Goal: Navigation & Orientation: Find specific page/section

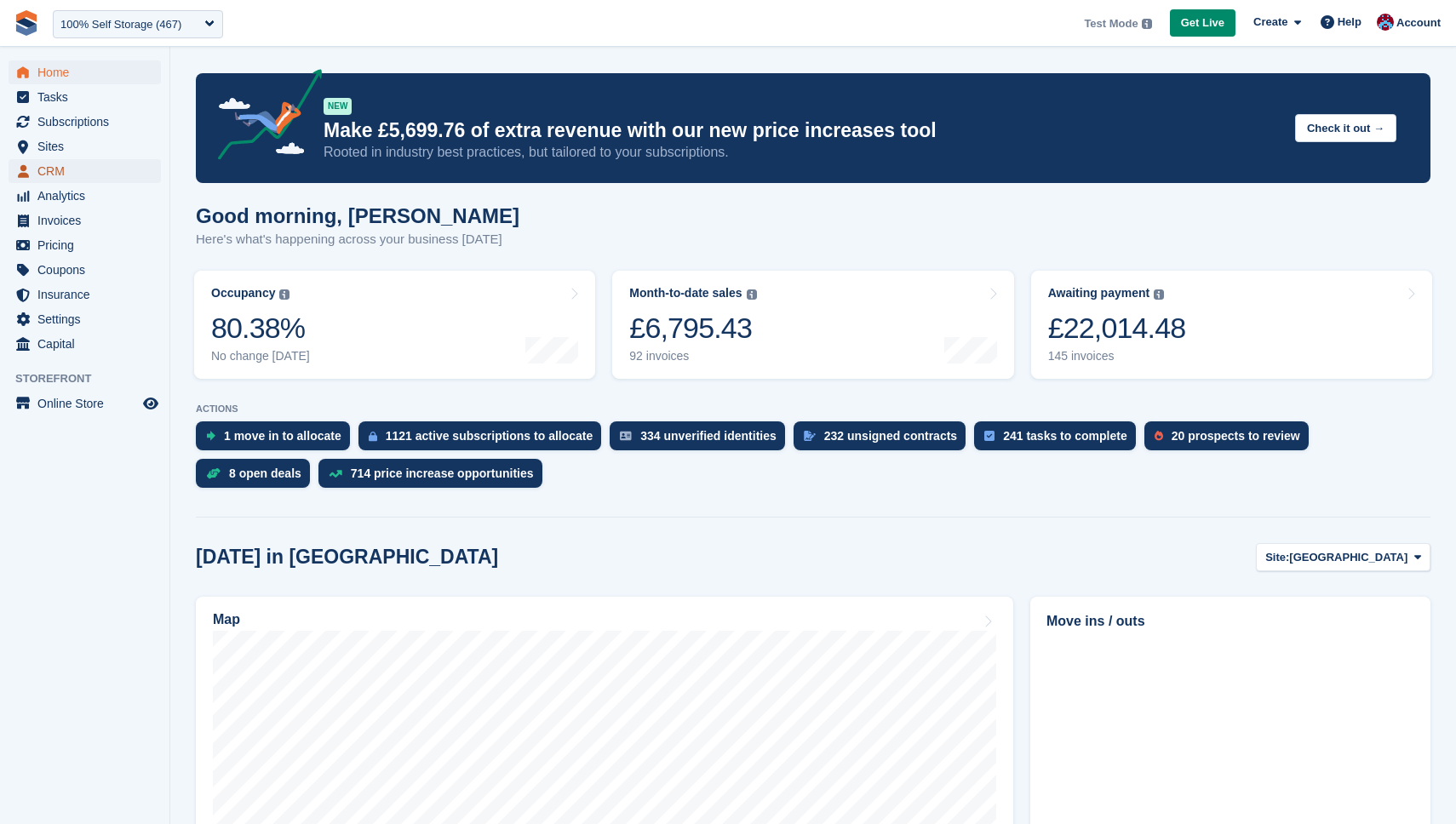
click at [68, 160] on span "CRM" at bounding box center [88, 171] width 102 height 24
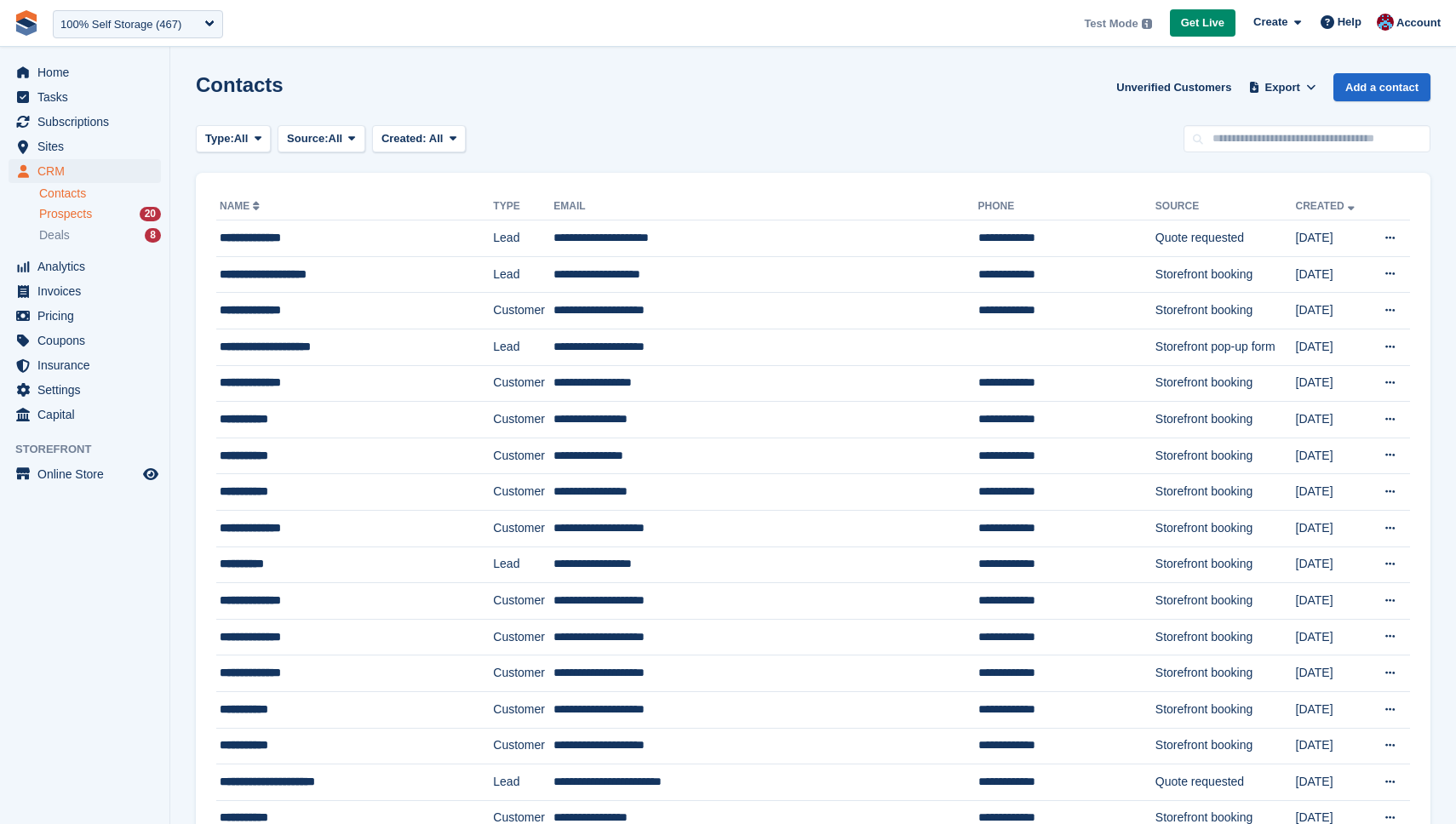
click at [53, 219] on span "Prospects" at bounding box center [65, 214] width 52 height 16
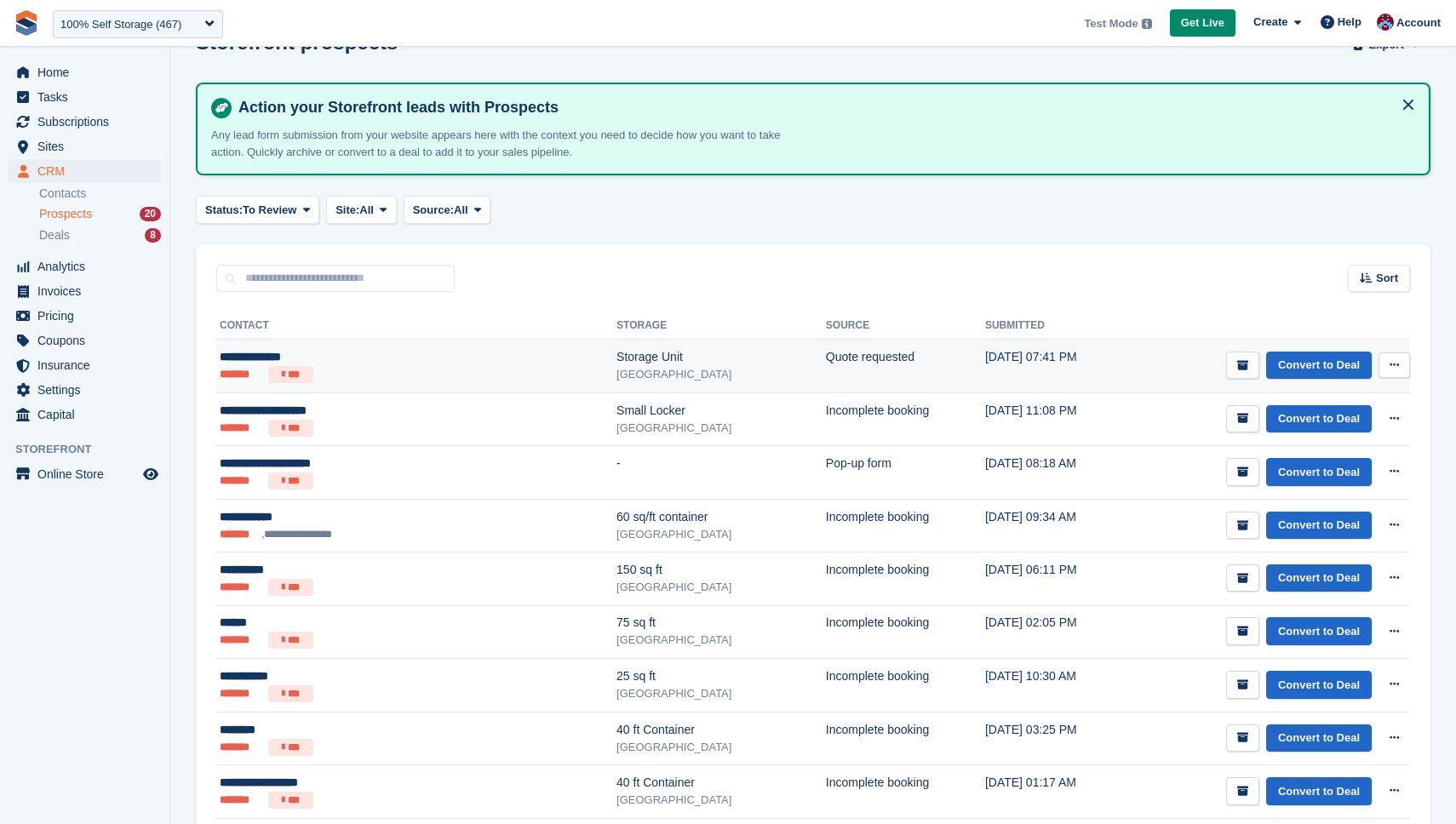
scroll to position [54, 0]
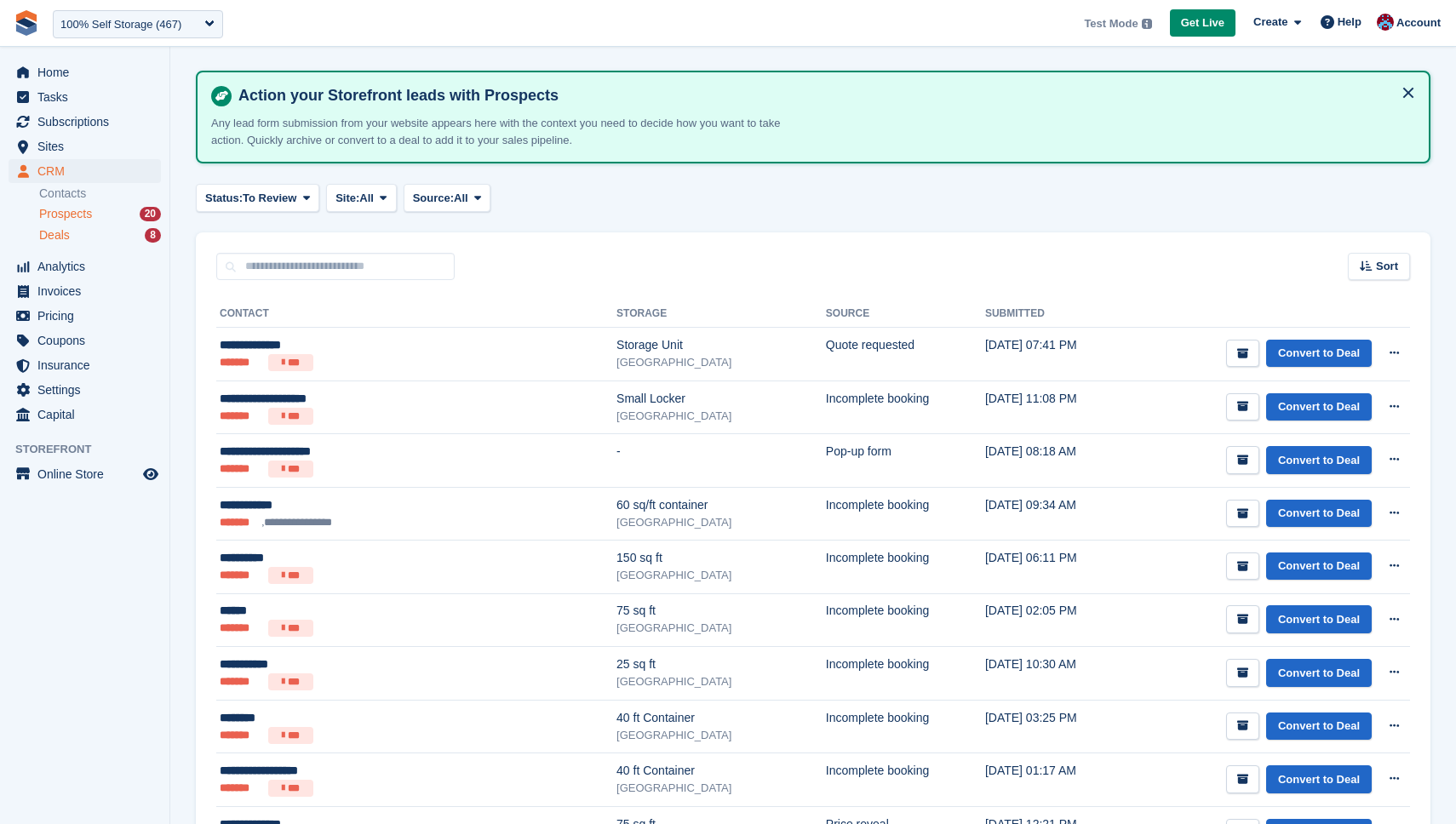
click at [64, 234] on span "Deals" at bounding box center [54, 234] width 31 height 16
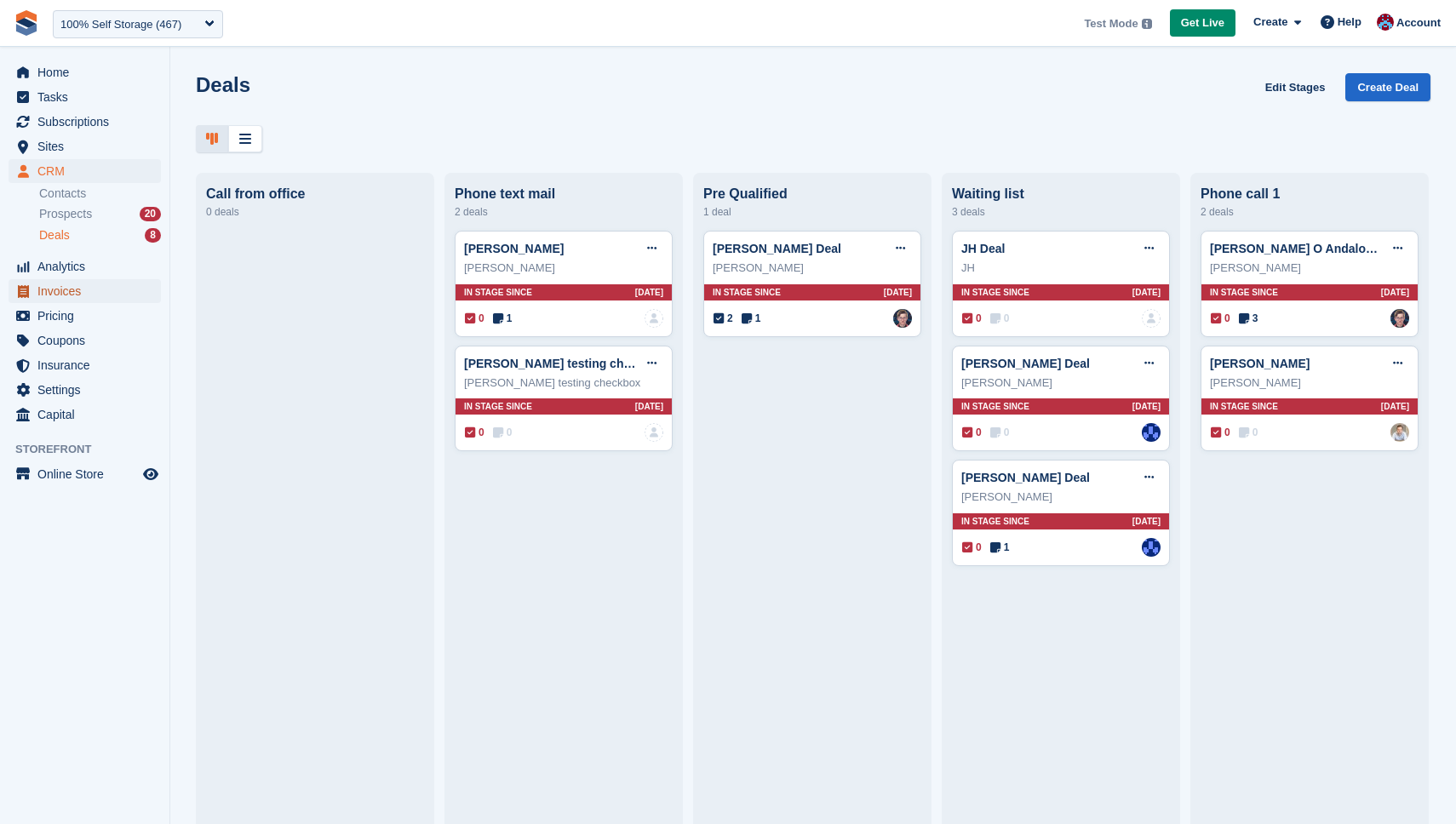
click at [57, 284] on span "Invoices" at bounding box center [88, 291] width 102 height 24
